Goal: Task Accomplishment & Management: Manage account settings

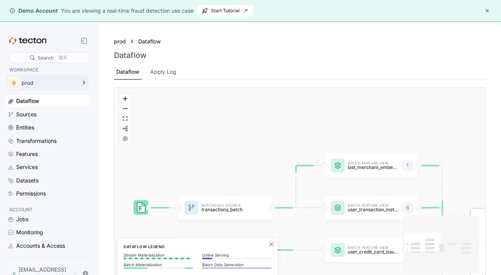
click at [43, 81] on div "prod" at bounding box center [49, 82] width 55 height 5
click at [48, 113] on div "Sources" at bounding box center [51, 114] width 71 height 8
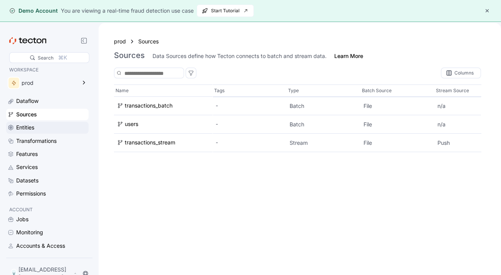
click at [48, 124] on div "Entities" at bounding box center [51, 127] width 71 height 8
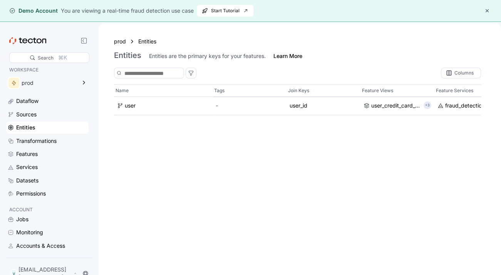
click at [486, 10] on button "button" at bounding box center [486, 10] width 9 height 9
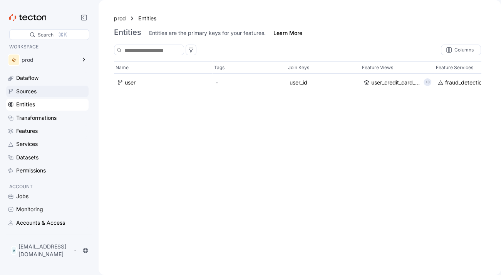
click at [36, 93] on div "Sources" at bounding box center [26, 91] width 20 height 8
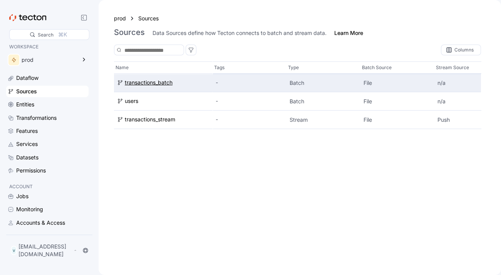
click at [172, 82] on div "transactions_batch" at bounding box center [149, 83] width 48 height 8
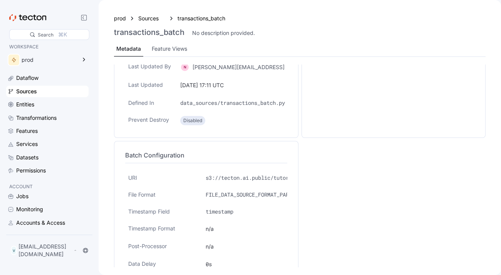
scroll to position [119, 0]
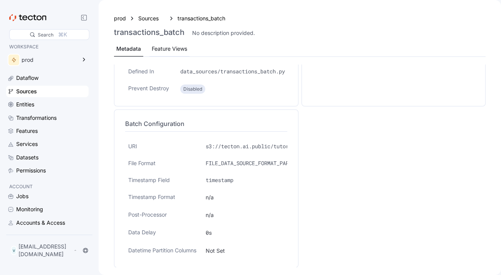
click at [160, 44] on div "Feature Views" at bounding box center [169, 49] width 40 height 15
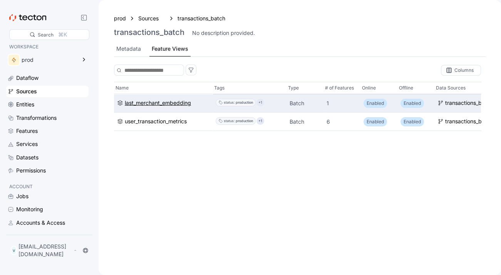
click at [167, 105] on div "last_merchant_embedding" at bounding box center [158, 103] width 66 height 8
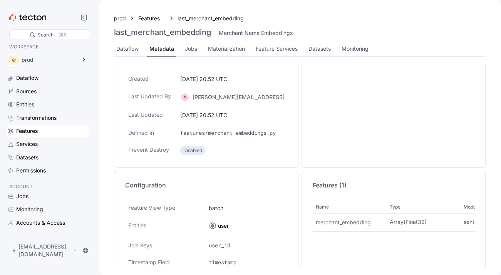
scroll to position [159, 0]
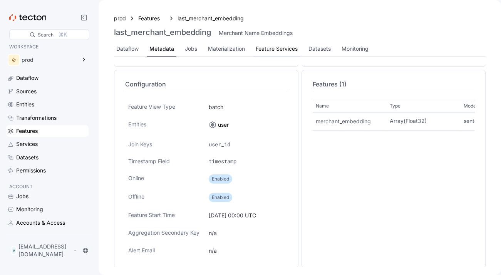
click at [125, 46] on div "Dataflow" at bounding box center [127, 49] width 22 height 8
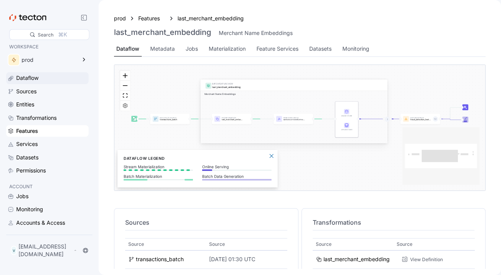
click at [18, 77] on div "Dataflow" at bounding box center [27, 78] width 22 height 8
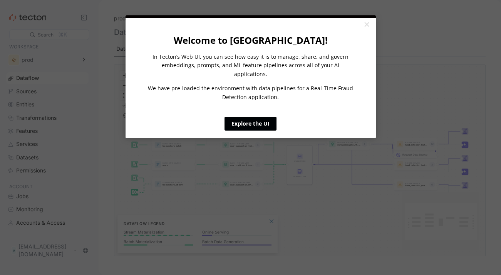
click at [250, 117] on link "Explore the UI" at bounding box center [250, 124] width 52 height 14
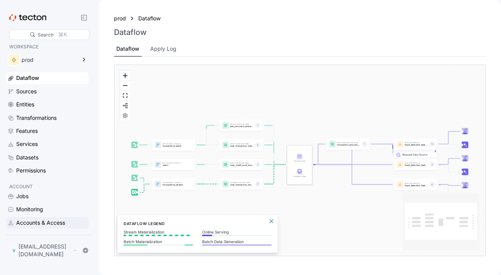
click at [67, 227] on div "Accounts & Access" at bounding box center [51, 223] width 71 height 8
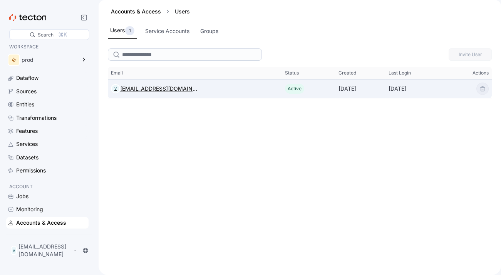
click at [185, 89] on div "[EMAIL_ADDRESS][DOMAIN_NAME]" at bounding box center [158, 88] width 77 height 9
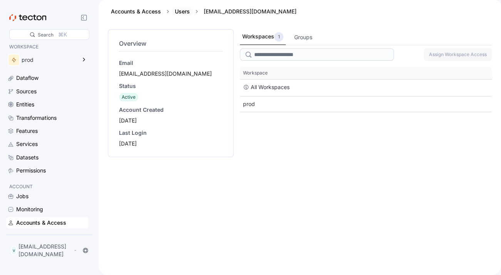
click at [180, 13] on link "Users" at bounding box center [182, 11] width 15 height 7
click at [141, 10] on link "Accounts & Access" at bounding box center [136, 11] width 50 height 7
drag, startPoint x: 43, startPoint y: 226, endPoint x: 165, endPoint y: 16, distance: 243.0
click at [43, 226] on div "Accounts & Access" at bounding box center [41, 223] width 50 height 8
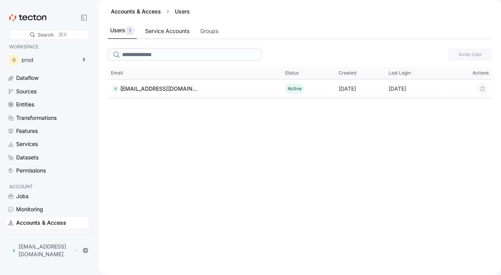
click at [175, 33] on div "Service Accounts" at bounding box center [167, 31] width 44 height 8
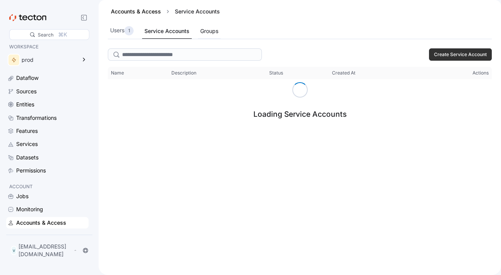
click at [208, 30] on div "Groups" at bounding box center [209, 31] width 18 height 8
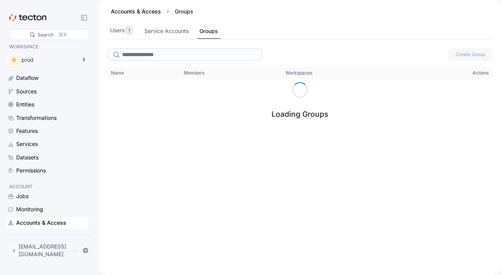
click at [141, 44] on div "Accounts & Access Groups Users 1 Service Accounts Groups" at bounding box center [299, 22] width 402 height 45
click at [133, 35] on div "1" at bounding box center [128, 30] width 9 height 9
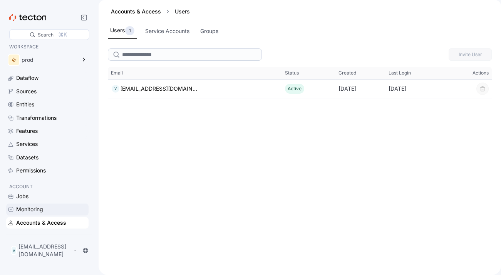
click at [34, 214] on div "Monitoring" at bounding box center [29, 209] width 27 height 8
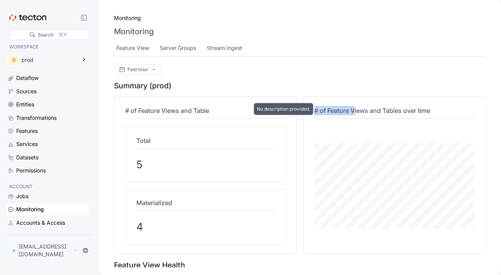
drag, startPoint x: 430, startPoint y: 106, endPoint x: 355, endPoint y: 111, distance: 74.8
click at [355, 111] on h4 "# of Feature Views and Tables over time" at bounding box center [394, 110] width 160 height 9
click at [355, 111] on span "# of Feature Views and Tables over time" at bounding box center [372, 111] width 116 height 8
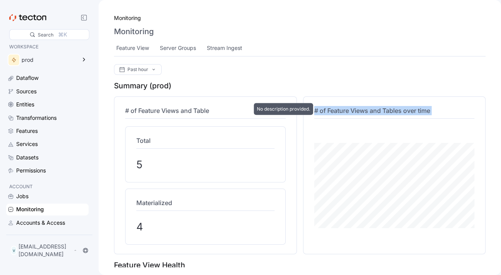
click at [355, 111] on span "# of Feature Views and Tables over time" at bounding box center [372, 111] width 116 height 8
click at [350, 96] on div at bounding box center [350, 96] width 0 height 0
click at [355, 97] on div "# of Feature Views and Tables over time" at bounding box center [394, 176] width 183 height 158
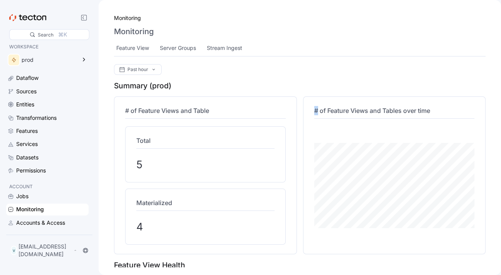
click at [355, 97] on div "# of Feature Views and Tables over time" at bounding box center [394, 176] width 183 height 158
click at [350, 96] on div at bounding box center [350, 96] width 0 height 0
click at [358, 105] on div "# of Feature Views and Tables over time" at bounding box center [394, 176] width 164 height 142
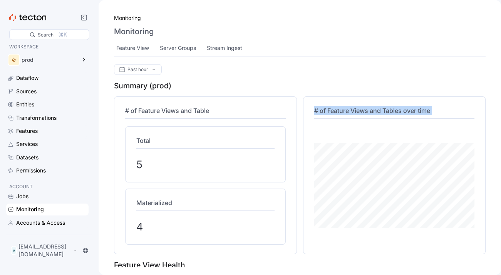
click at [358, 105] on div "# of Feature Views and Tables over time" at bounding box center [394, 176] width 164 height 142
click at [353, 96] on div at bounding box center [353, 96] width 0 height 0
click at [358, 106] on h4 "# of Feature Views and Tables over time" at bounding box center [394, 110] width 160 height 9
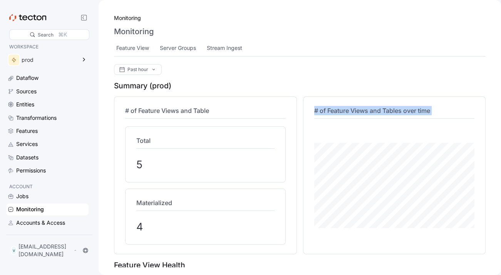
click at [353, 96] on div at bounding box center [353, 96] width 0 height 0
click at [358, 106] on h4 "# of Feature Views and Tables over time" at bounding box center [394, 110] width 160 height 9
click at [356, 110] on span "# of Feature Views and Tables over time" at bounding box center [372, 111] width 116 height 8
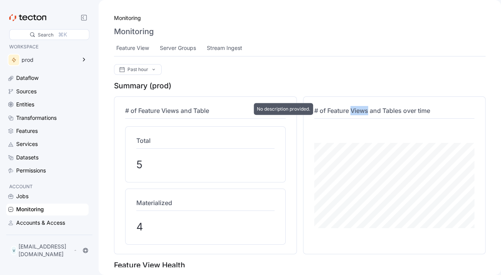
click at [356, 110] on span "# of Feature Views and Tables over time" at bounding box center [372, 111] width 116 height 8
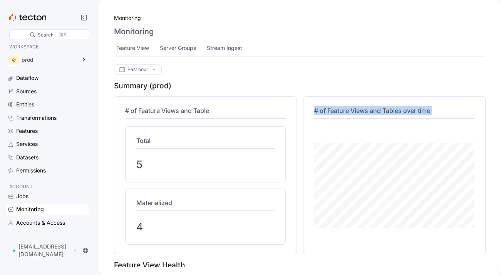
click at [351, 96] on div at bounding box center [351, 96] width 0 height 0
click at [181, 44] on div "Server Groups" at bounding box center [178, 48] width 36 height 8
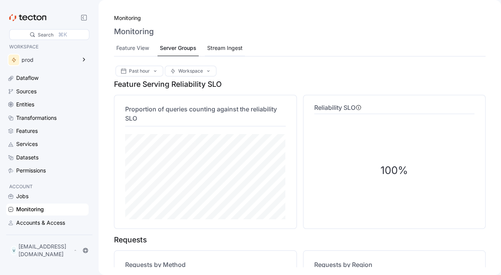
scroll to position [620, 0]
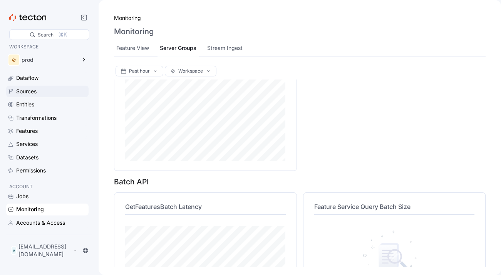
click at [50, 89] on div "Sources" at bounding box center [51, 91] width 71 height 8
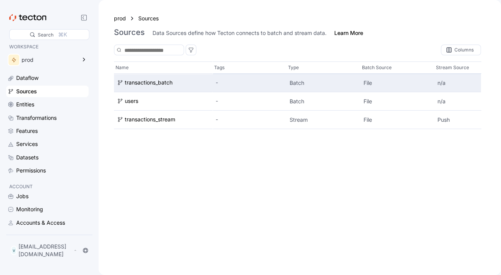
click at [154, 87] on div "transactions_batch" at bounding box center [163, 83] width 98 height 18
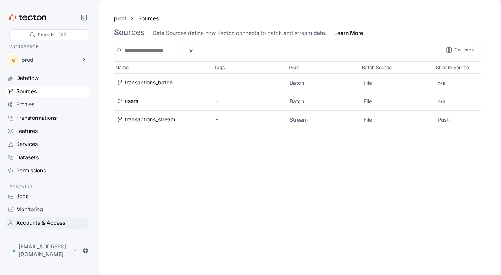
click at [57, 227] on div "Accounts & Access" at bounding box center [40, 223] width 49 height 8
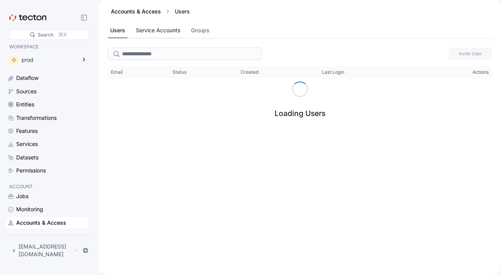
click at [149, 26] on div "Service Accounts" at bounding box center [158, 30] width 44 height 8
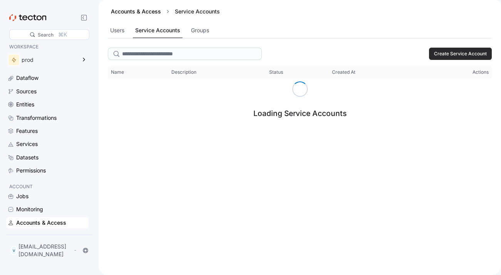
click at [442, 52] on span "Create Service Account" at bounding box center [460, 54] width 53 height 12
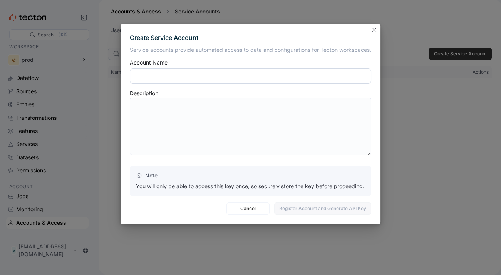
click at [286, 74] on input "text" at bounding box center [250, 75] width 241 height 15
click at [285, 77] on input "text" at bounding box center [250, 75] width 241 height 15
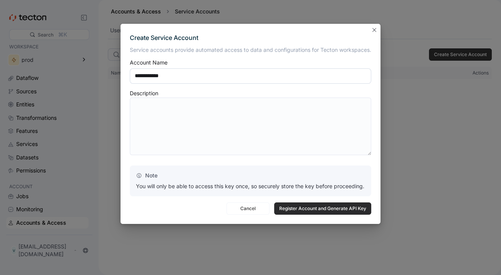
type input "**********"
click at [314, 210] on span "Register Account and Generate API Key" at bounding box center [322, 209] width 87 height 12
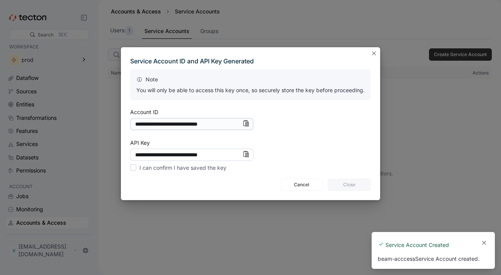
click at [245, 157] on input "**********" at bounding box center [191, 155] width 123 height 12
click at [245, 154] on icon "Info" at bounding box center [245, 154] width 6 height 6
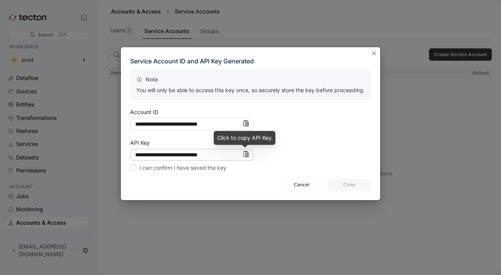
click at [245, 127] on input "**********" at bounding box center [191, 124] width 123 height 12
click at [245, 123] on icon "Info" at bounding box center [245, 122] width 3 height 5
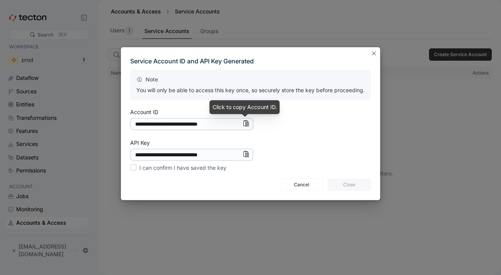
click at [245, 156] on icon "Info" at bounding box center [245, 154] width 6 height 6
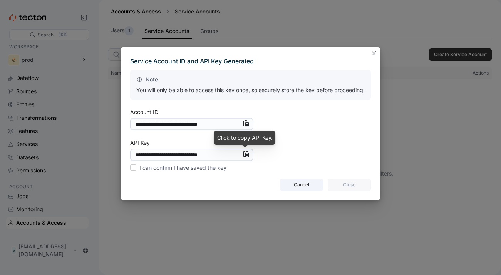
click at [312, 185] on span "Cancel" at bounding box center [301, 185] width 33 height 12
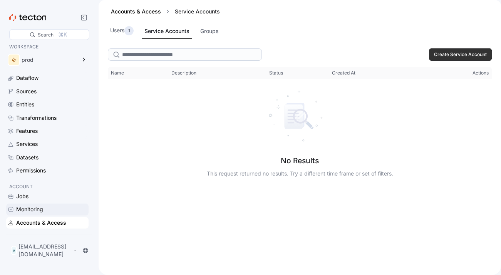
click at [48, 214] on div "Monitoring" at bounding box center [51, 209] width 71 height 8
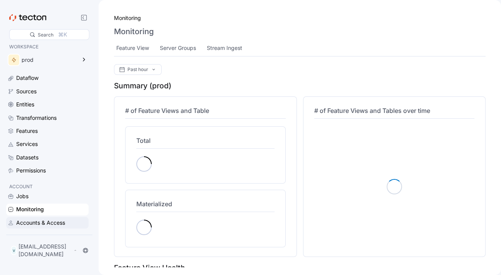
click at [47, 227] on div "Accounts & Access" at bounding box center [40, 223] width 49 height 8
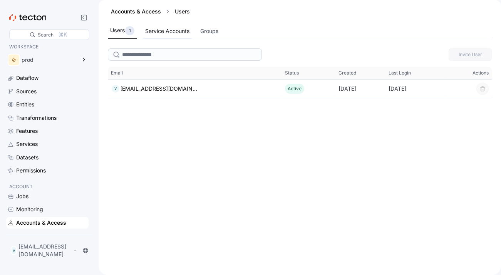
click at [162, 33] on div "Service Accounts" at bounding box center [167, 31] width 44 height 8
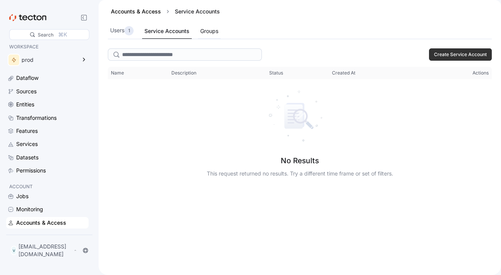
click at [205, 28] on div "Groups" at bounding box center [209, 31] width 18 height 8
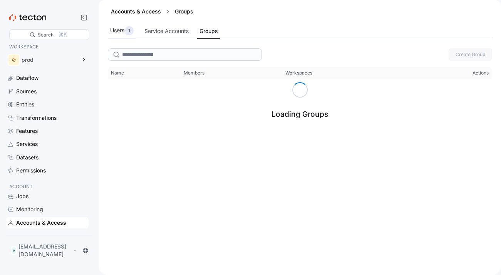
click at [120, 38] on div "Users 1" at bounding box center [122, 31] width 28 height 16
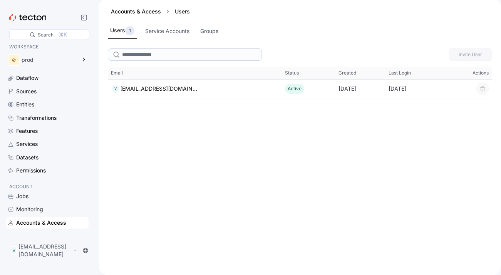
click at [125, 26] on div "1" at bounding box center [129, 30] width 9 height 9
click at [49, 214] on div "Monitoring" at bounding box center [51, 209] width 71 height 8
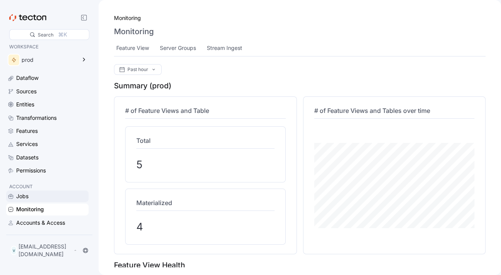
click at [44, 201] on div "Jobs" at bounding box center [51, 196] width 71 height 8
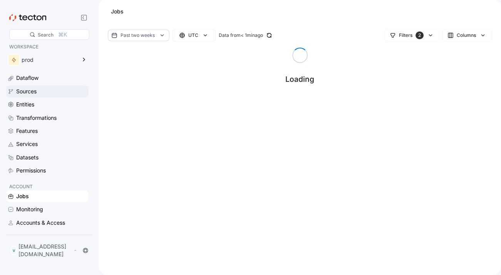
click at [49, 92] on div "Sources" at bounding box center [51, 91] width 71 height 8
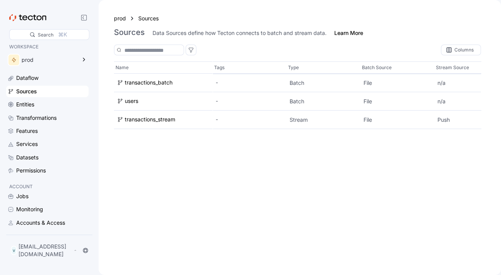
scroll to position [0, 309]
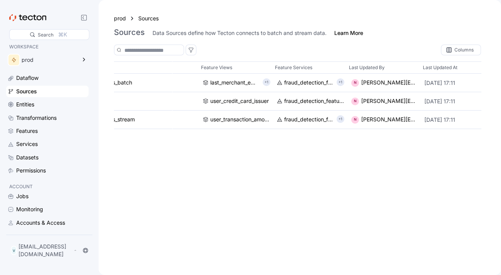
click at [73, 138] on div "Dataflow Sources Entities Transformations Features Services Datasets Permissions" at bounding box center [47, 124] width 82 height 104
click at [64, 144] on div "Services" at bounding box center [51, 144] width 71 height 8
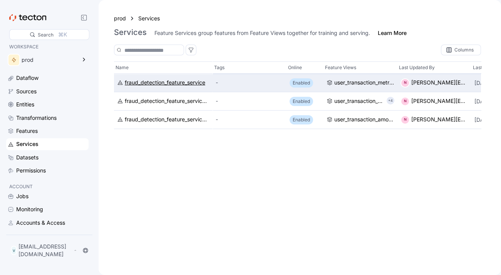
click at [188, 86] on div "fraud_detection_feature_service" at bounding box center [165, 83] width 80 height 8
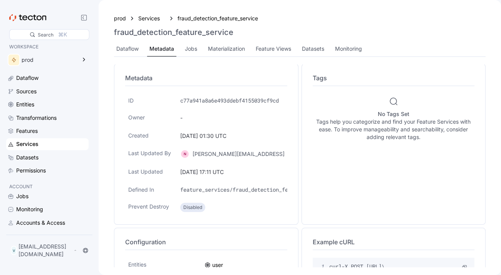
scroll to position [117, 0]
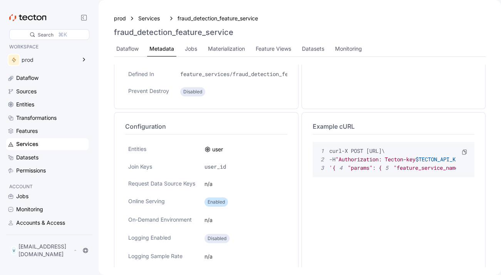
click at [282, 108] on div "Metadata ID c77a941a8a6e493ddebf4155039cf9cd Owner - Created [DATE] 01:30 UTC L…" at bounding box center [206, 28] width 184 height 161
click at [299, 235] on div "Metadata ID c77a941a8a6e493ddebf4155039cf9cd Owner - Created [DATE] 01:30 UTC L…" at bounding box center [299, 129] width 371 height 362
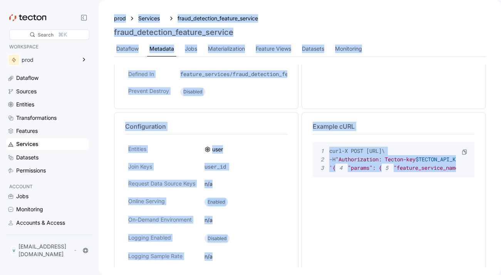
copy body "prod Services fraud_detection_feature_service fraud_detection_feature_service D…"
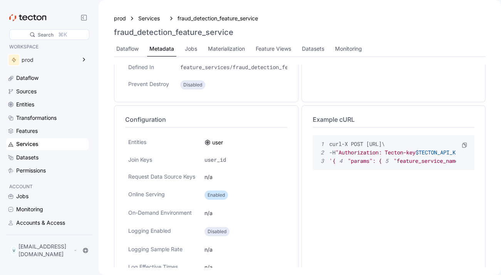
scroll to position [109, 0]
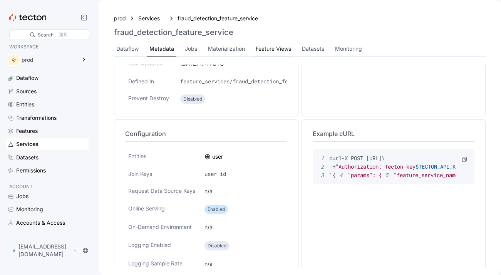
click at [280, 55] on div "Feature Views" at bounding box center [273, 49] width 40 height 15
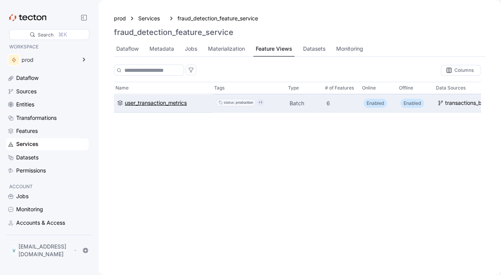
click at [160, 100] on div "user_transaction_metrics" at bounding box center [156, 103] width 62 height 8
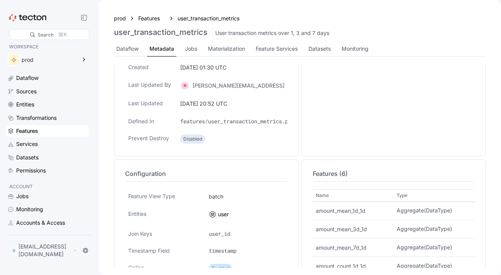
scroll to position [159, 0]
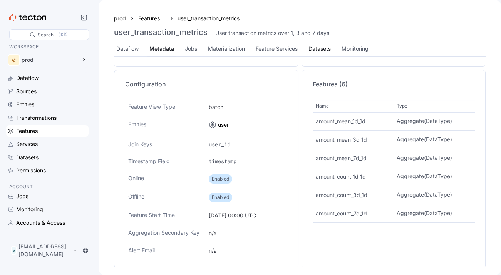
click at [314, 48] on div "Datasets" at bounding box center [319, 49] width 22 height 8
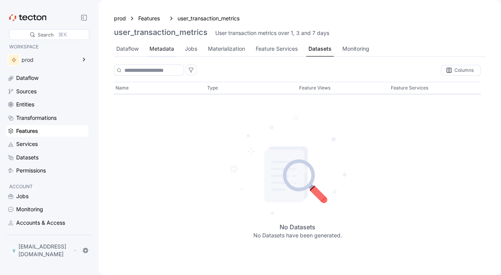
click at [167, 50] on div "Metadata" at bounding box center [161, 49] width 25 height 8
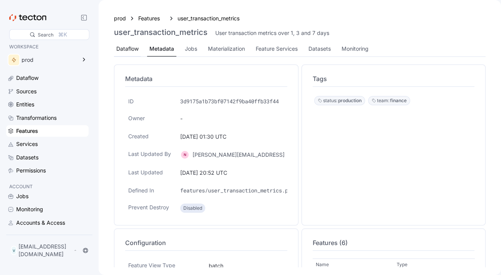
click at [132, 50] on div "Dataflow" at bounding box center [127, 49] width 22 height 8
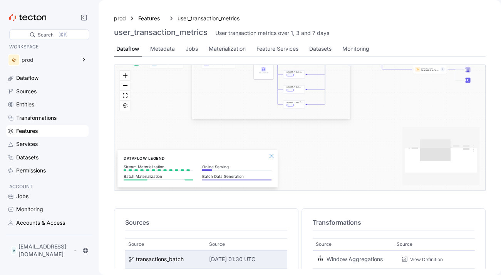
click at [279, 263] on div "[DATE] 01:30 UTC" at bounding box center [246, 260] width 75 height 8
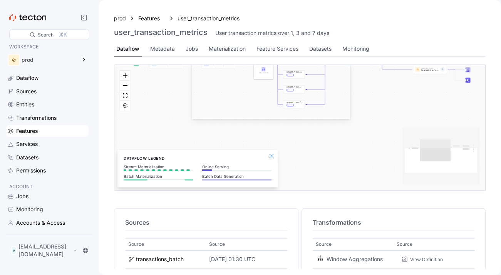
click at [60, 132] on div "Features" at bounding box center [51, 131] width 71 height 8
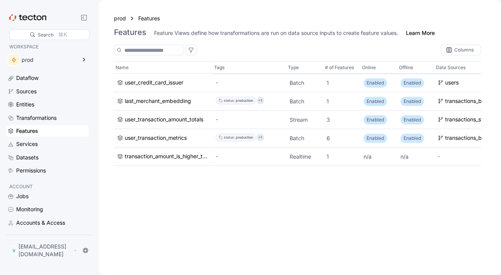
click at [57, 137] on div "Dataflow Sources Entities Transformations Features Services Datasets Permissions" at bounding box center [47, 124] width 82 height 104
click at [52, 145] on div "Services" at bounding box center [51, 144] width 71 height 8
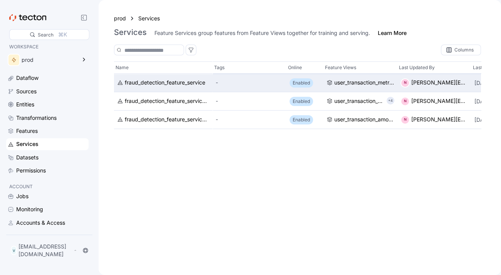
click at [170, 77] on div "fraud_detection_feature_service" at bounding box center [163, 83] width 98 height 18
click at [172, 82] on div "fraud_detection_feature_service" at bounding box center [165, 83] width 80 height 8
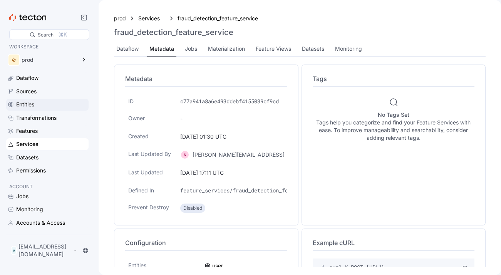
drag, startPoint x: 25, startPoint y: 127, endPoint x: 28, endPoint y: 107, distance: 20.2
click at [25, 128] on div "Features" at bounding box center [27, 131] width 22 height 8
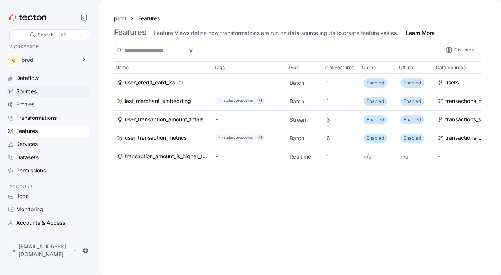
click at [26, 93] on div "Sources" at bounding box center [26, 91] width 20 height 8
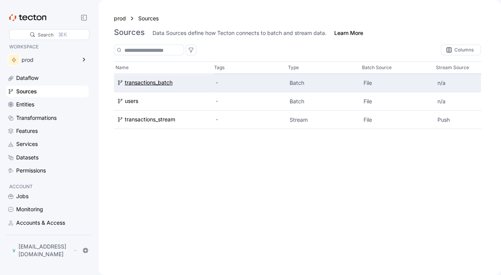
click at [147, 85] on div "transactions_batch" at bounding box center [149, 83] width 48 height 8
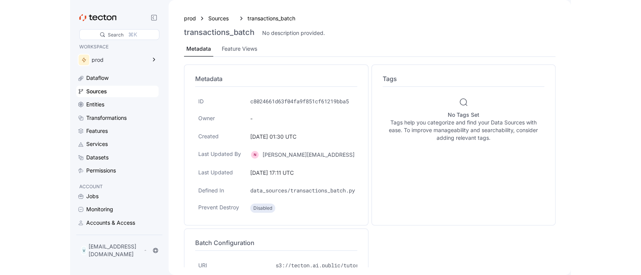
scroll to position [119, 0]
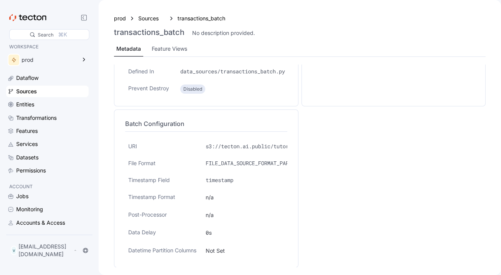
click at [158, 38] on div "prod Sources transactions_batch transactions_batch No description provided. Met…" at bounding box center [299, 35] width 371 height 43
click at [159, 50] on div "Feature Views" at bounding box center [169, 49] width 35 height 8
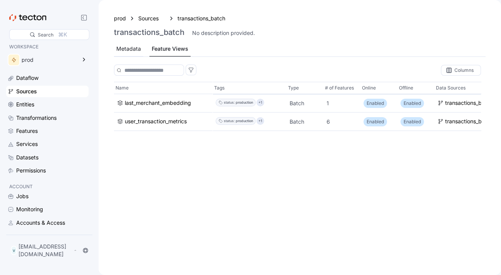
click at [129, 52] on div "Metadata" at bounding box center [128, 49] width 25 height 8
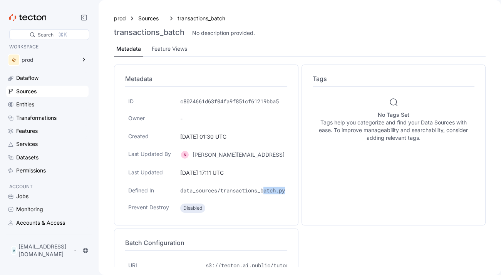
drag, startPoint x: 265, startPoint y: 192, endPoint x: 295, endPoint y: 193, distance: 29.6
click at [295, 192] on div "Metadata ID c8024661d63f04fa9f851cf61219bba5 Owner - Created [DATE] 01:30 UTC L…" at bounding box center [206, 145] width 184 height 161
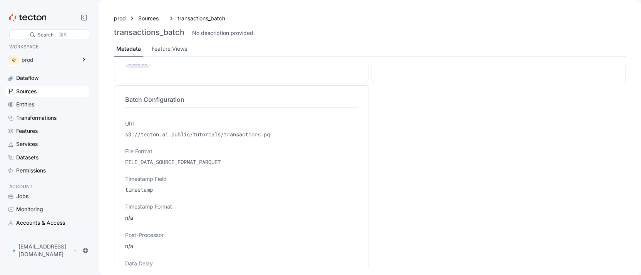
scroll to position [255, 0]
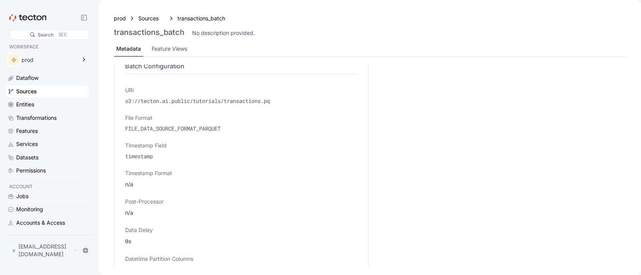
click at [327, 182] on div "n/a" at bounding box center [241, 184] width 232 height 8
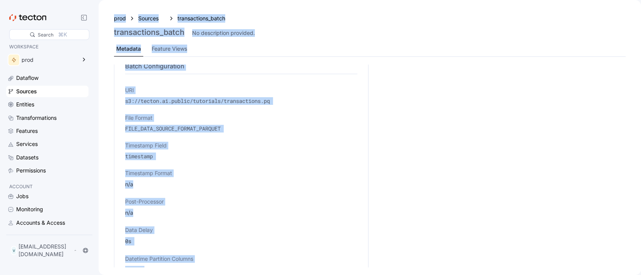
copy body "prod Sources transactions_batch transactions_batch No description provided. Met…"
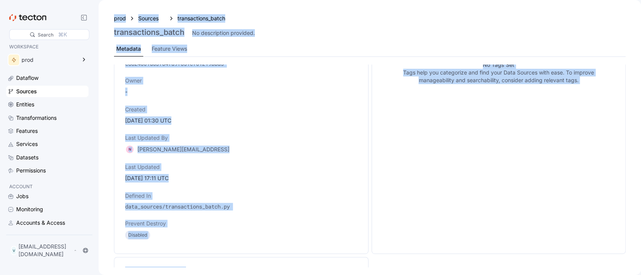
click at [327, 182] on div "ID c8024661d63f04fa9f851cf61219bba5 Owner - Created [DATE] 01:30 UTC Last Updat…" at bounding box center [241, 145] width 232 height 200
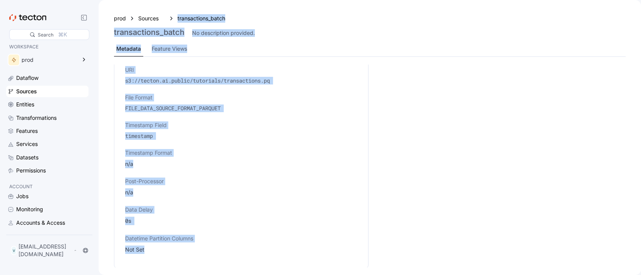
scroll to position [0, 0]
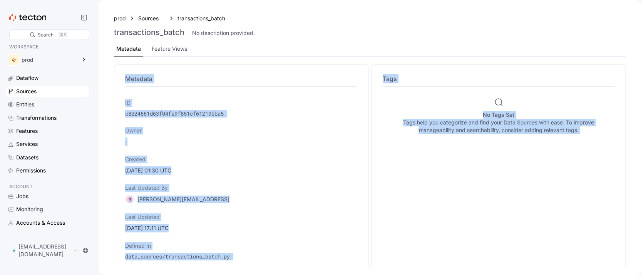
drag, startPoint x: 205, startPoint y: 249, endPoint x: 125, endPoint y: 74, distance: 192.5
copy div "Metadata ID c8024661d63f04fa9f851cf61219bba5 Owner - Created [DATE] 01:30 UTC L…"
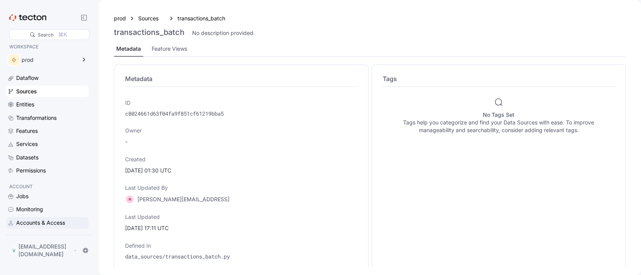
click at [43, 229] on div "Accounts & Access" at bounding box center [47, 223] width 82 height 12
